Goal: Contribute content

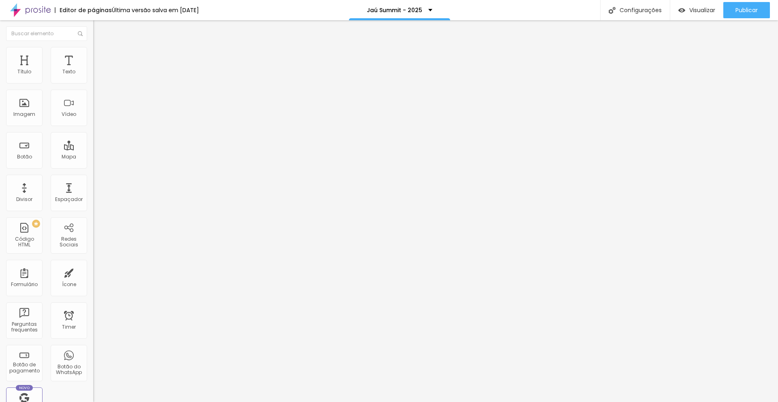
click at [93, 55] on li "Avançado" at bounding box center [139, 59] width 93 height 8
click at [93, 353] on div at bounding box center [139, 353] width 93 height 0
click at [93, 353] on li "Desktop" at bounding box center [139, 355] width 93 height 5
click at [93, 349] on div at bounding box center [139, 349] width 93 height 0
click at [93, 358] on div at bounding box center [139, 358] width 93 height 0
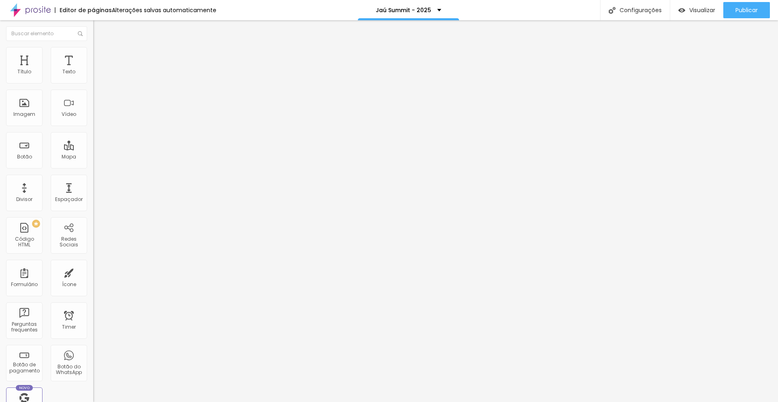
click at [93, 70] on span "Trocar imagem" at bounding box center [115, 66] width 44 height 7
click at [93, 166] on input "[URL][DOMAIN_NAME]" at bounding box center [141, 162] width 97 height 8
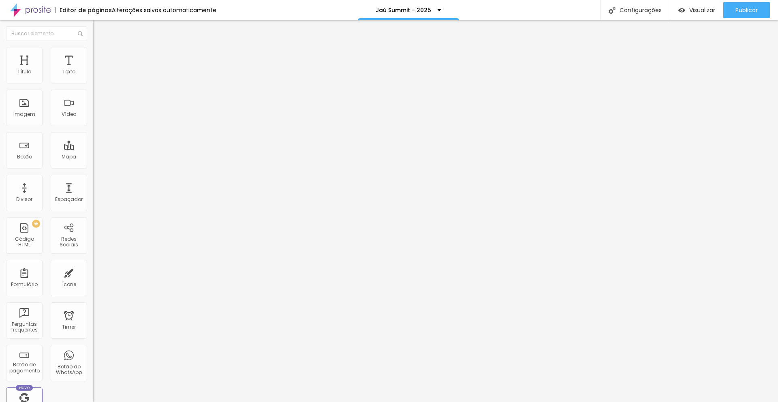
paste input "ae.arq"
type input "[URL][DOMAIN_NAME]"
click at [93, 254] on div "Editar Imagem Conteúdo Estilo Avançado Trocar imagem Descrição da imagem (Alt) …" at bounding box center [139, 211] width 93 height 382
click at [93, 61] on li "Avançado" at bounding box center [139, 59] width 93 height 8
click at [93, 349] on div at bounding box center [139, 349] width 93 height 0
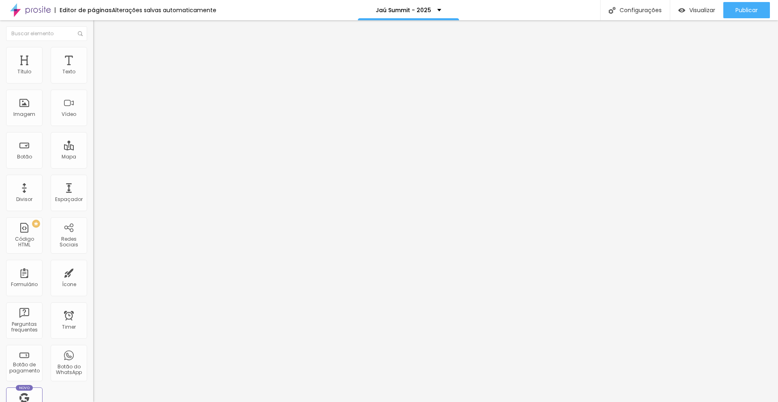
click at [93, 353] on div at bounding box center [139, 353] width 93 height 0
click at [93, 358] on div at bounding box center [139, 358] width 93 height 0
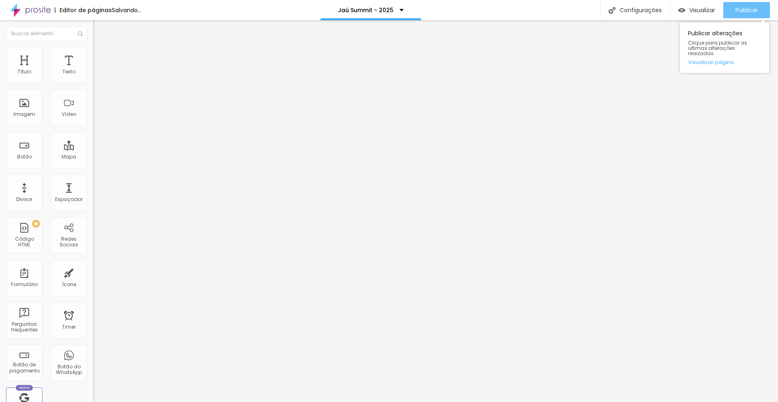
click at [739, 7] on span "Publicar" at bounding box center [747, 10] width 22 height 6
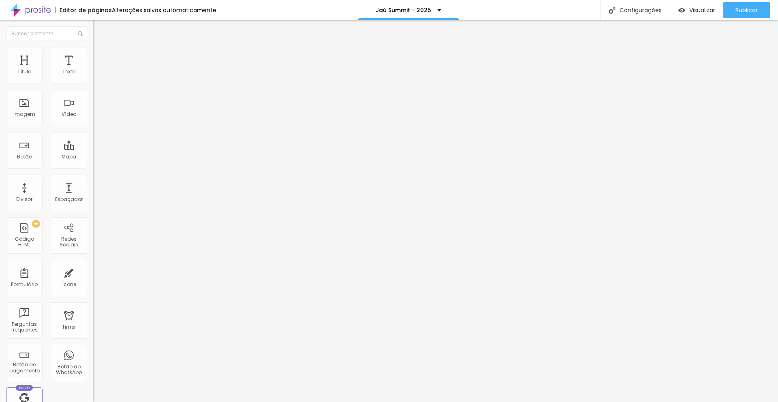
click at [93, 55] on img at bounding box center [96, 58] width 7 height 7
click at [93, 349] on div at bounding box center [139, 349] width 93 height 0
click at [93, 353] on div at bounding box center [139, 353] width 93 height 0
click at [93, 358] on div at bounding box center [139, 358] width 93 height 0
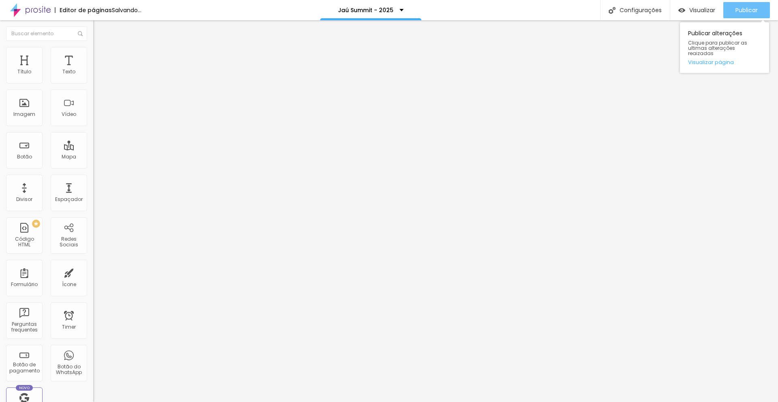
click at [754, 9] on span "Publicar" at bounding box center [747, 10] width 22 height 6
click at [713, 60] on link "Visualizar página" at bounding box center [724, 62] width 73 height 5
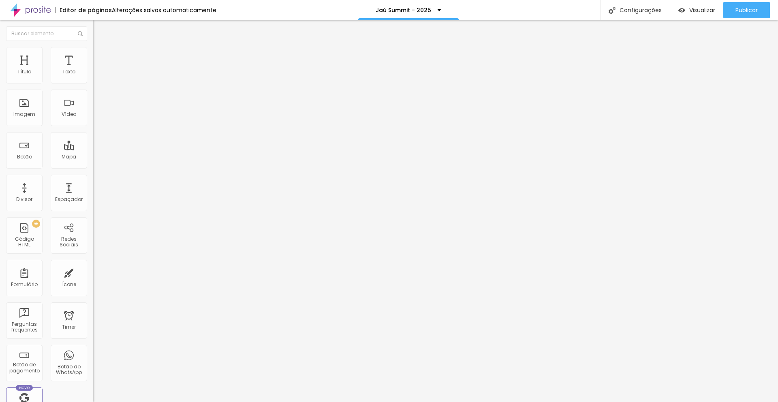
click at [522, 16] on div "Editor de páginas Alterações salvas automaticamente Jaú Summit - 2025 Configura…" at bounding box center [389, 10] width 778 height 20
